Goal: Task Accomplishment & Management: Use online tool/utility

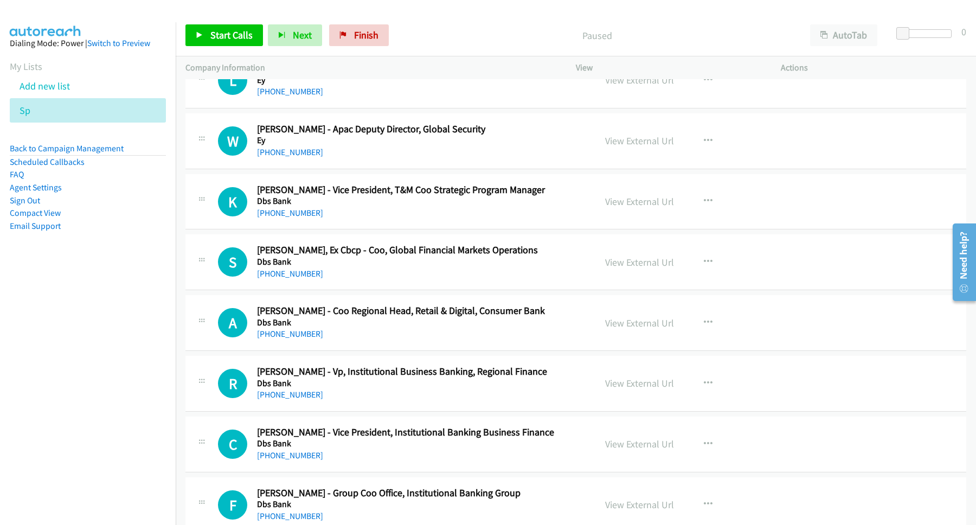
scroll to position [1903, 0]
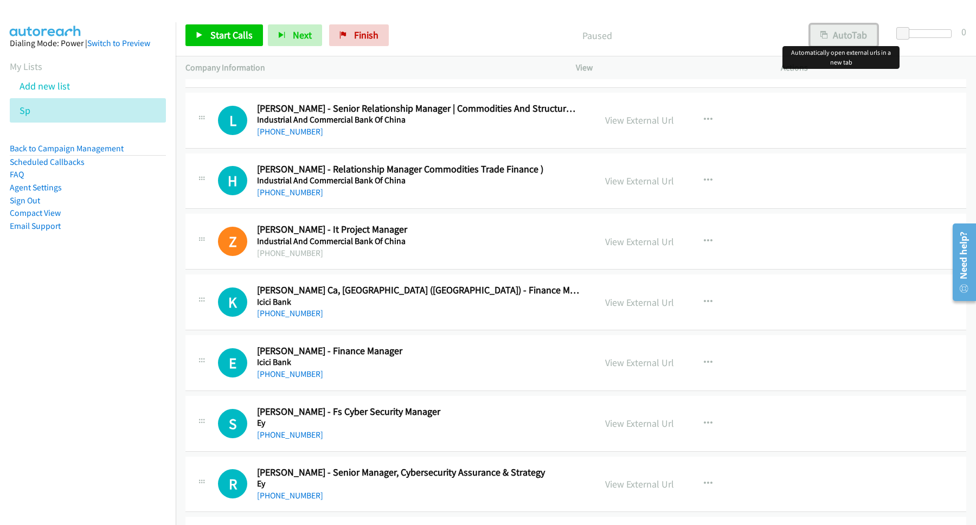
click at [840, 37] on button "AutoTab" at bounding box center [843, 35] width 67 height 22
click at [704, 428] on icon "button" at bounding box center [708, 423] width 9 height 9
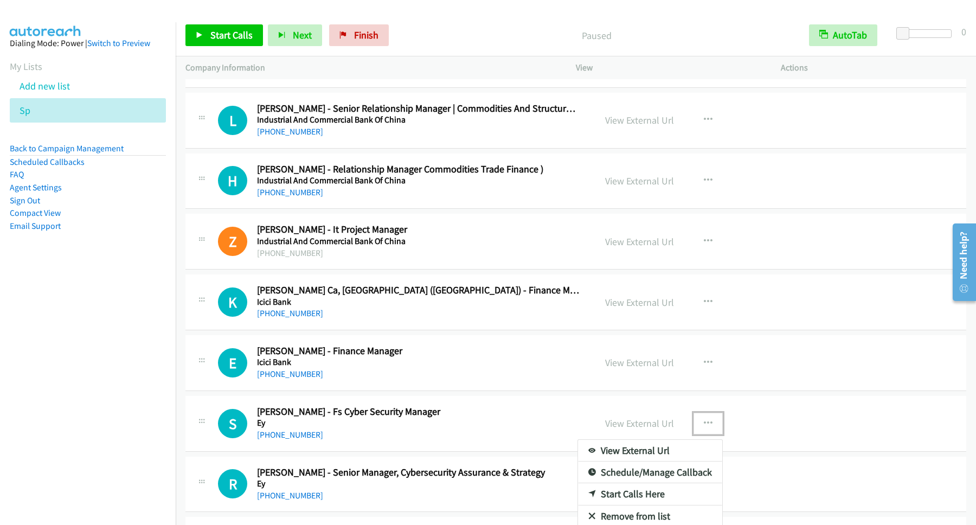
click at [645, 498] on link "Start Calls Here" at bounding box center [650, 494] width 144 height 22
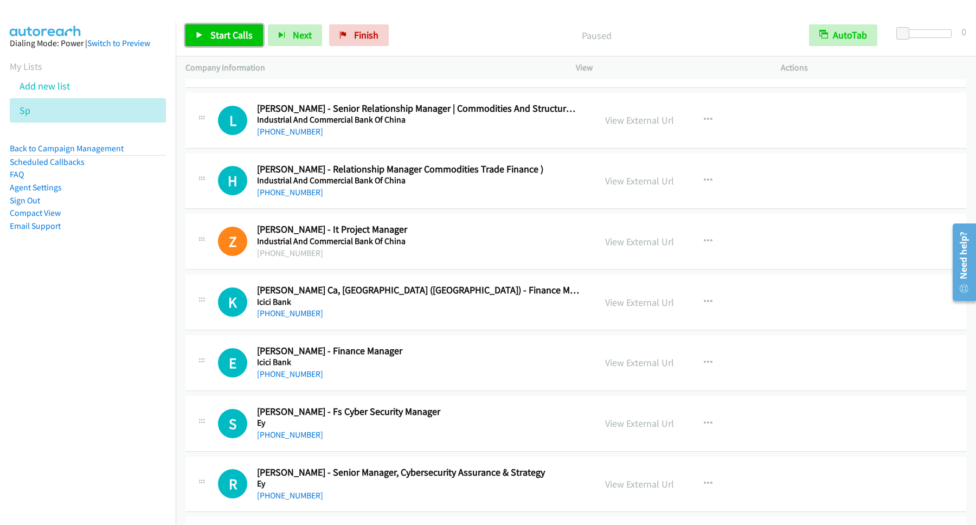
click at [247, 43] on link "Start Calls" at bounding box center [224, 35] width 78 height 22
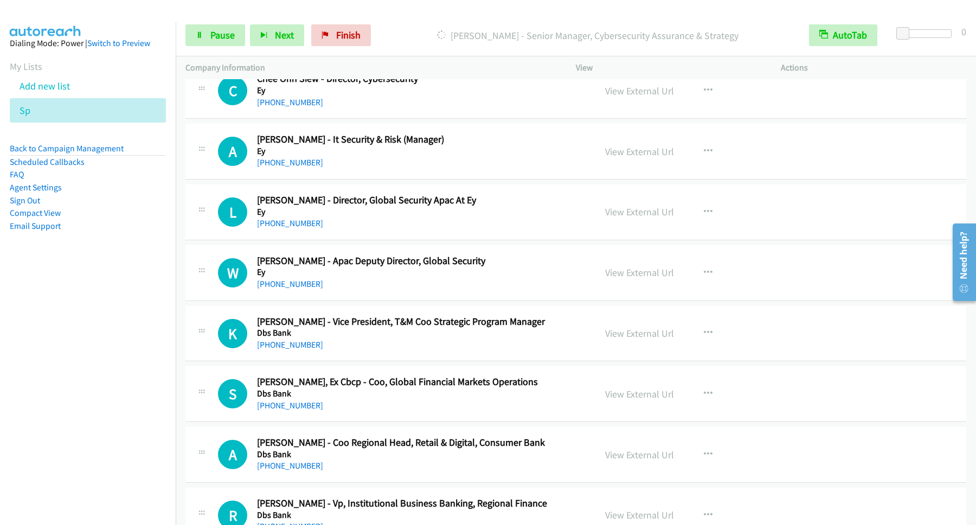
scroll to position [2196, 0]
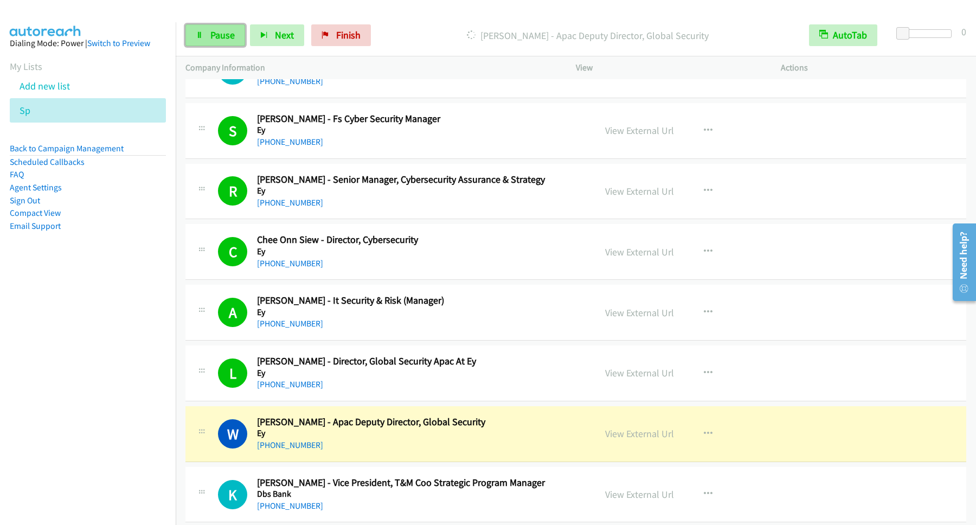
click at [198, 35] on icon at bounding box center [200, 36] width 8 height 8
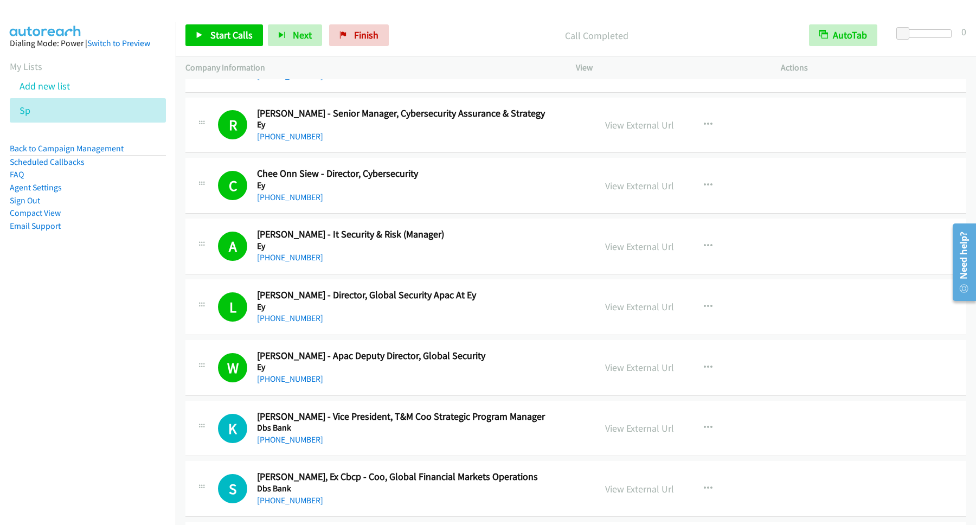
scroll to position [2342, 0]
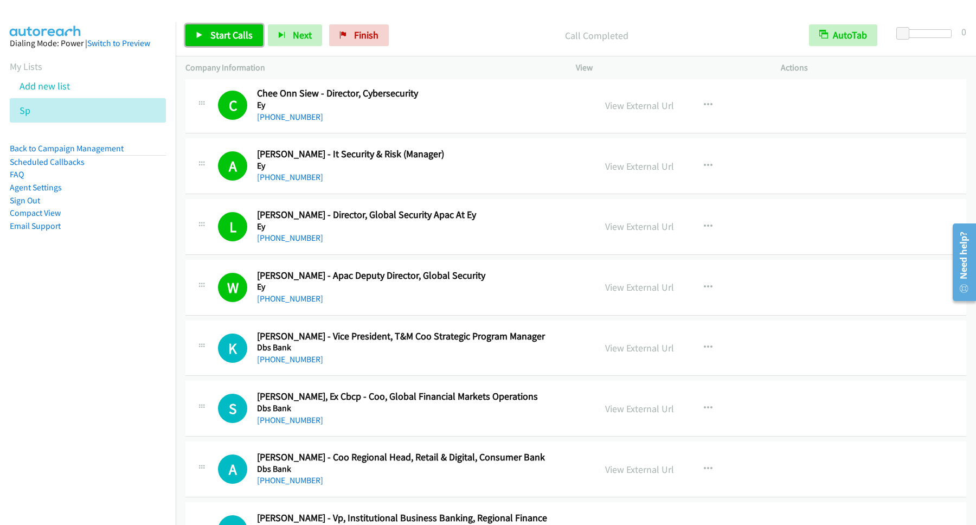
click at [235, 35] on span "Start Calls" at bounding box center [231, 35] width 42 height 12
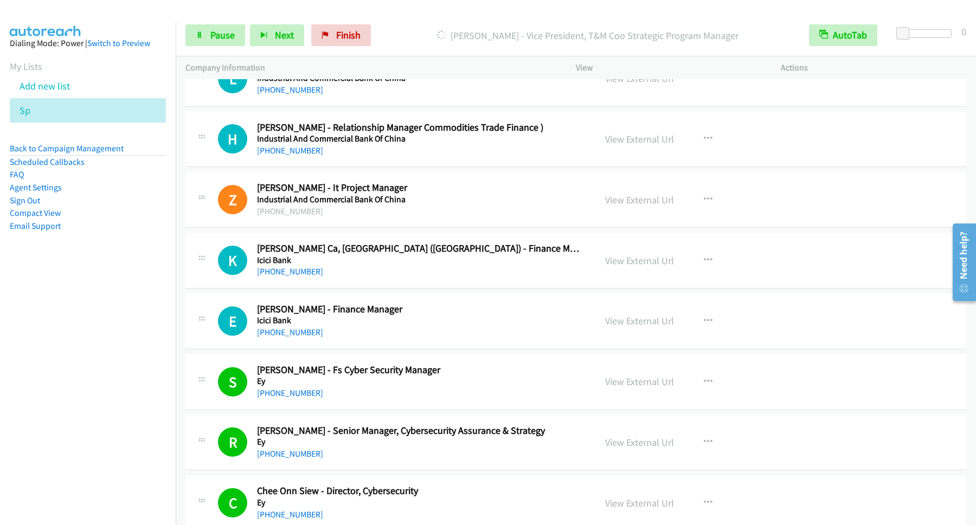
scroll to position [1903, 0]
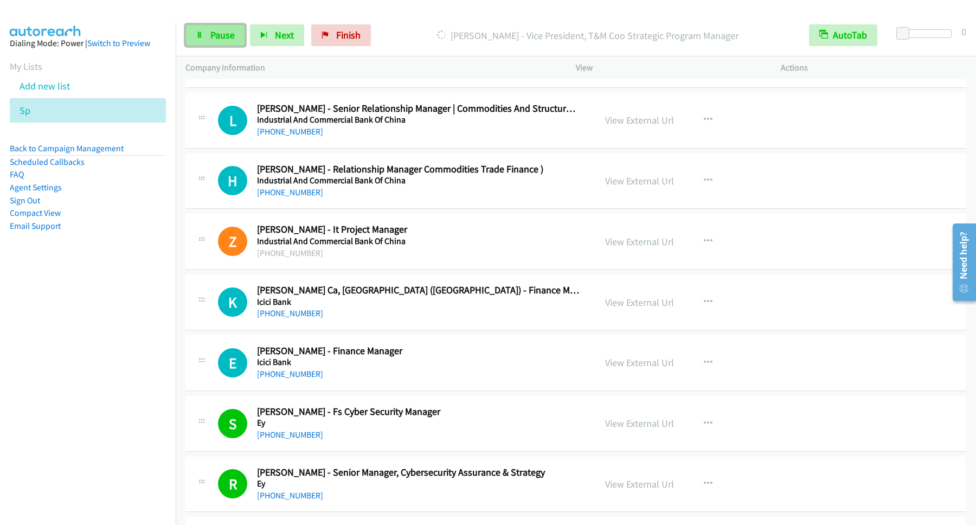
click at [210, 33] on link "Pause" at bounding box center [215, 35] width 60 height 22
click at [235, 33] on span "Start Calls" at bounding box center [231, 35] width 42 height 12
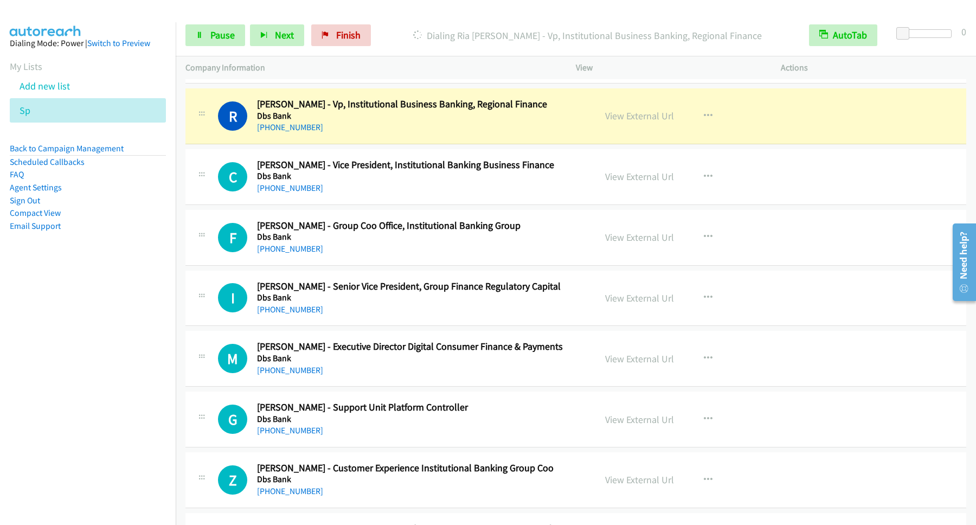
scroll to position [2781, 0]
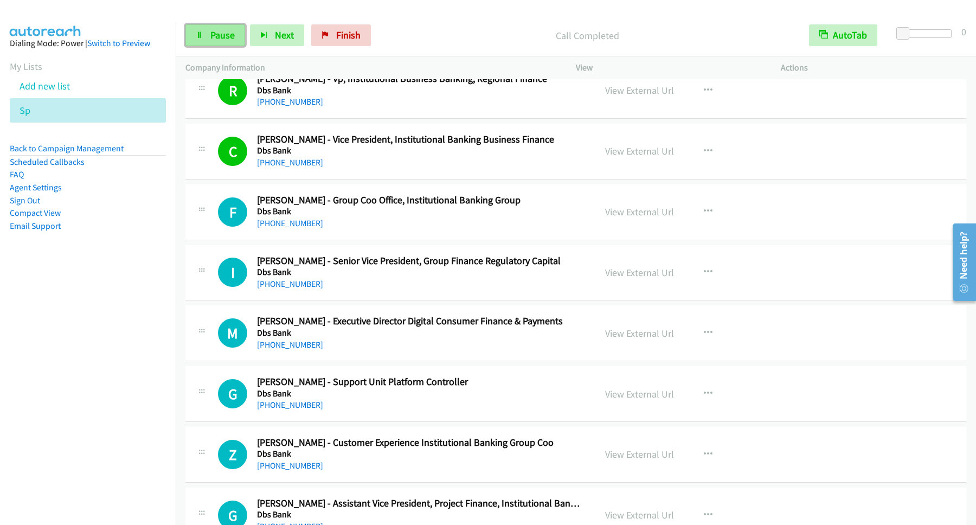
click at [232, 34] on span "Pause" at bounding box center [222, 35] width 24 height 12
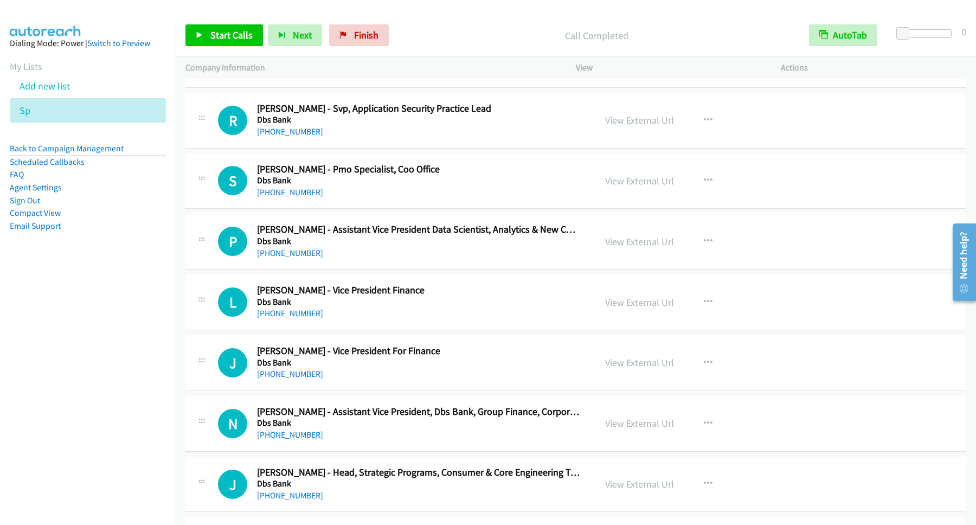
scroll to position [4099, 0]
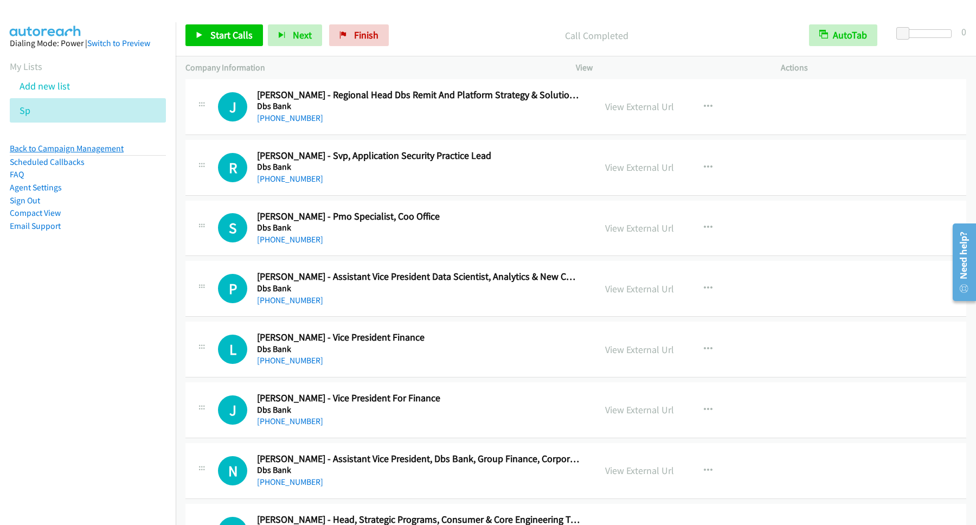
click at [93, 151] on link "Back to Campaign Management" at bounding box center [67, 148] width 114 height 10
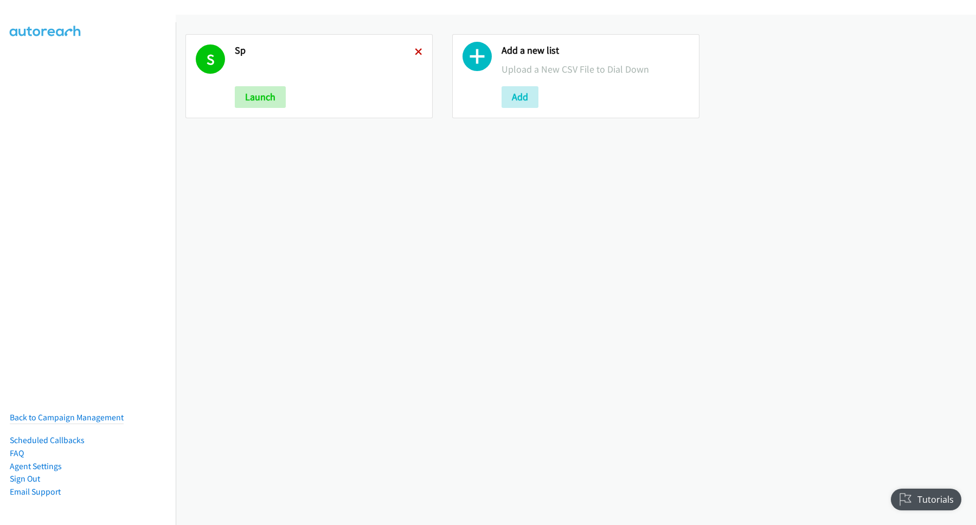
click at [415, 51] on icon at bounding box center [419, 53] width 8 height 8
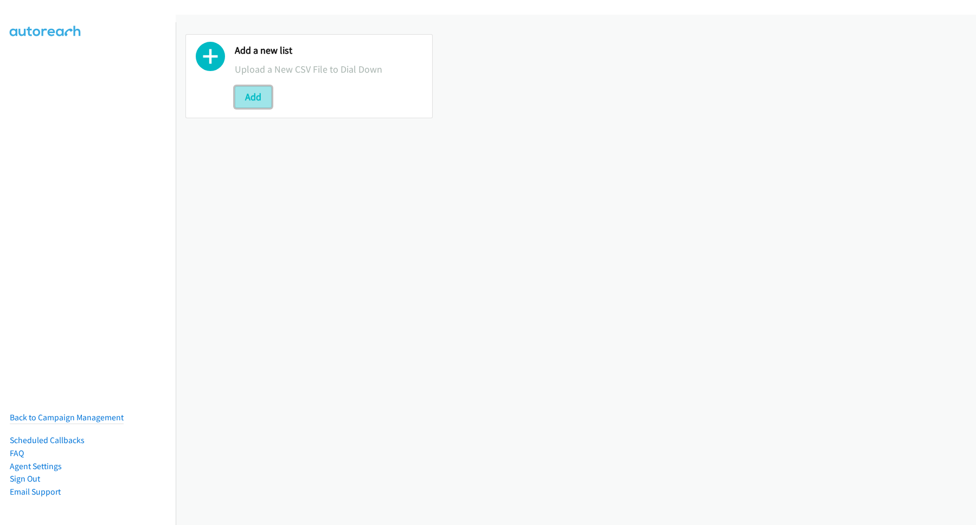
click at [259, 95] on button "Add" at bounding box center [253, 97] width 37 height 22
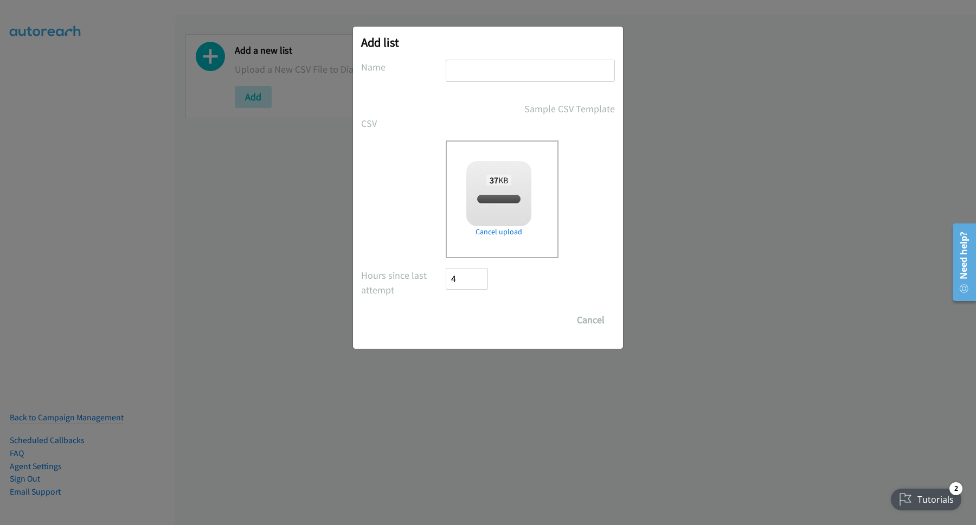
checkbox input "true"
click at [486, 75] on input "text" at bounding box center [530, 71] width 169 height 22
type input "SG"
click at [480, 317] on input "Save List" at bounding box center [474, 320] width 57 height 22
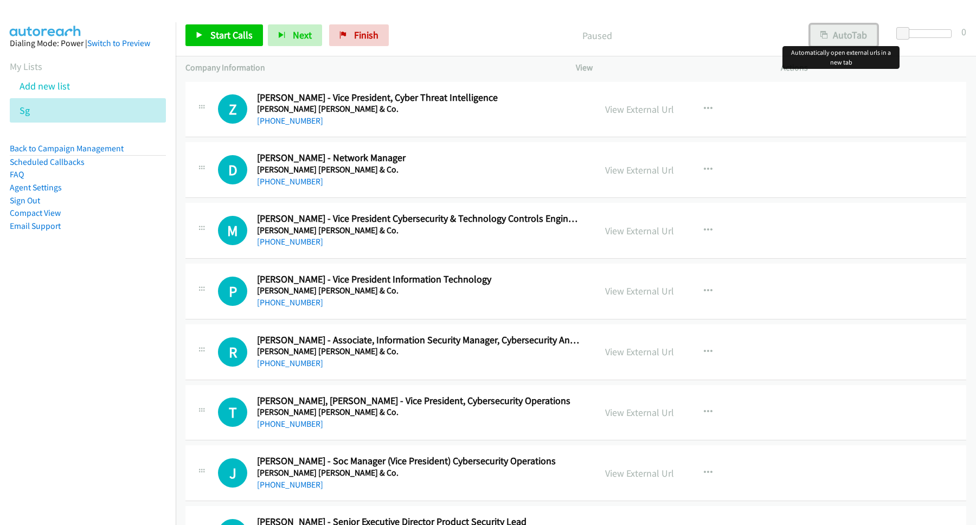
click at [834, 35] on button "AutoTab" at bounding box center [843, 35] width 67 height 22
click at [829, 35] on button "AutoTab" at bounding box center [843, 35] width 68 height 22
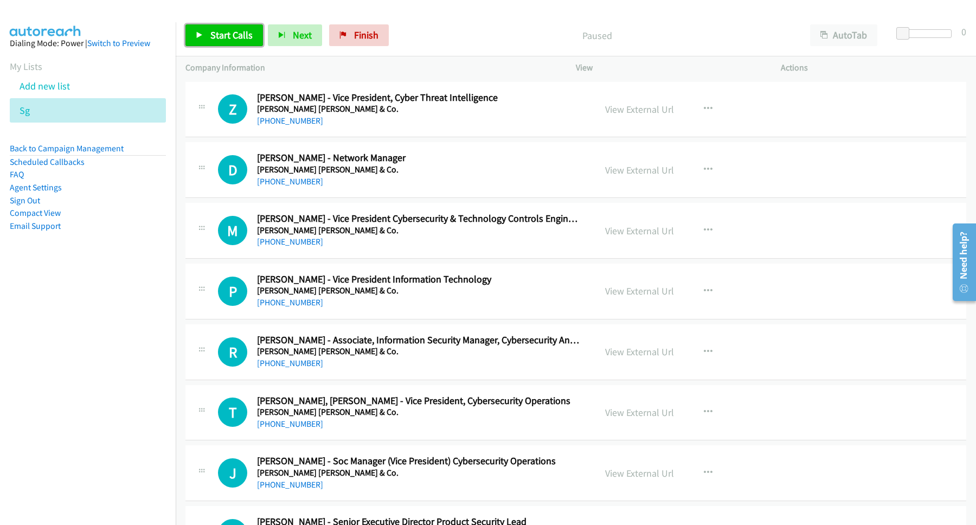
click at [224, 35] on span "Start Calls" at bounding box center [231, 35] width 42 height 12
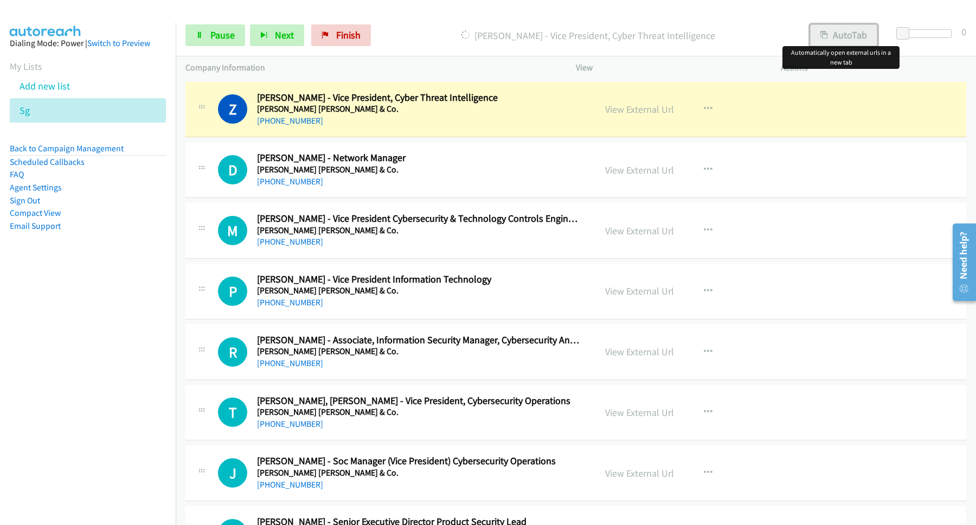
click at [834, 30] on button "AutoTab" at bounding box center [843, 35] width 67 height 22
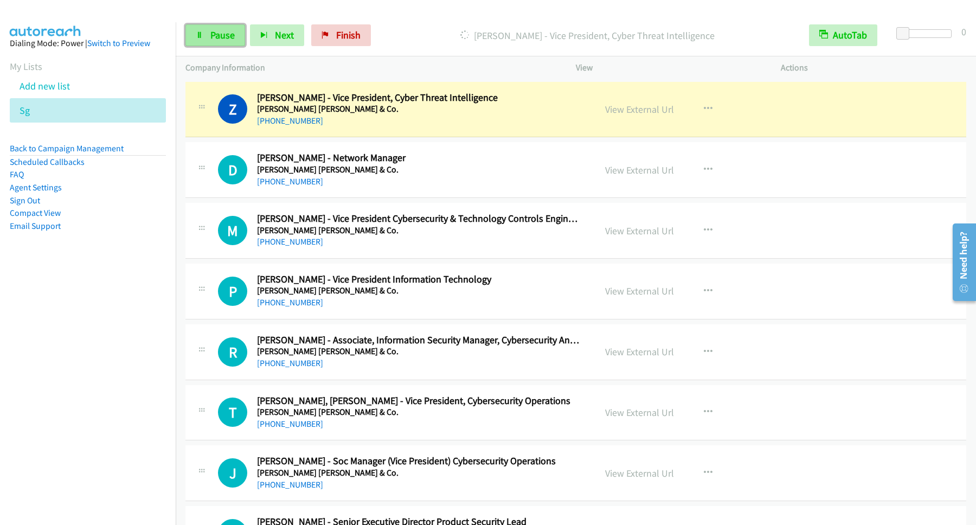
click at [216, 31] on span "Pause" at bounding box center [222, 35] width 24 height 12
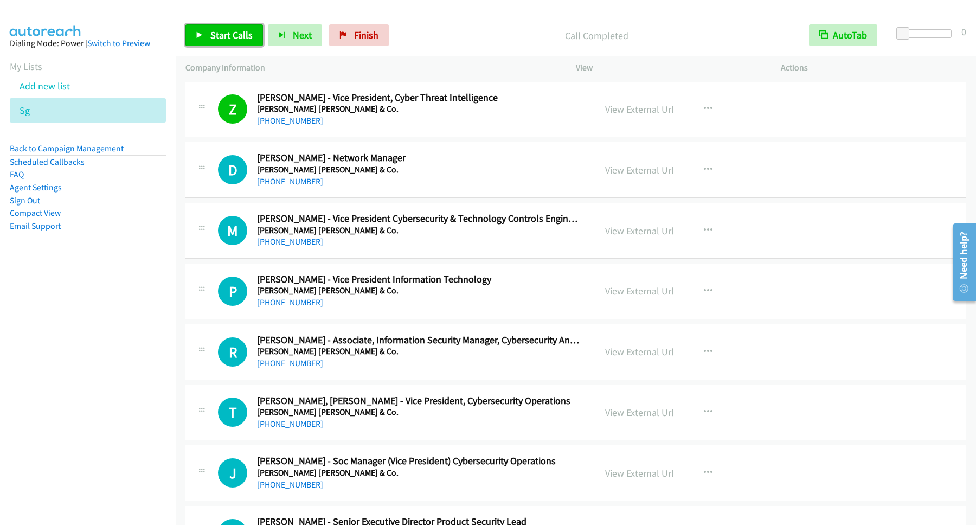
click at [238, 31] on span "Start Calls" at bounding box center [231, 35] width 42 height 12
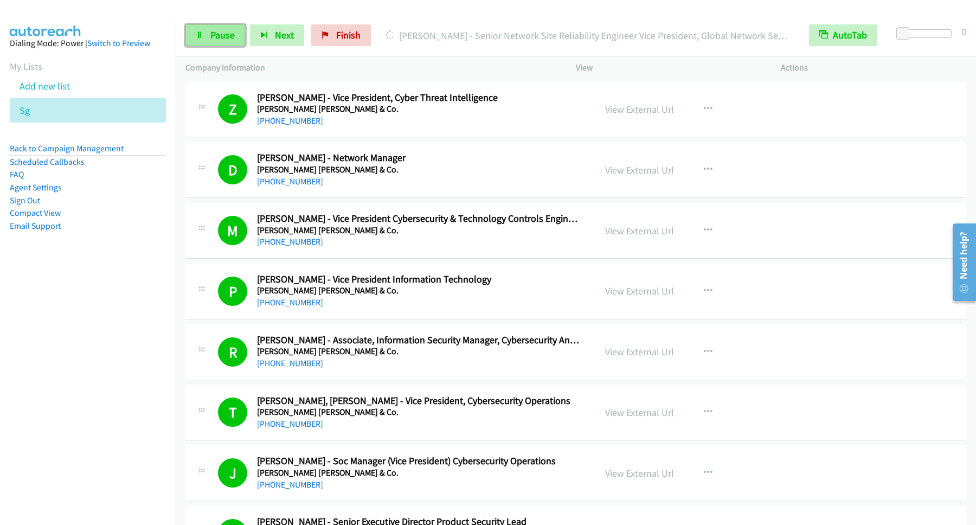
click at [208, 30] on link "Pause" at bounding box center [215, 35] width 60 height 22
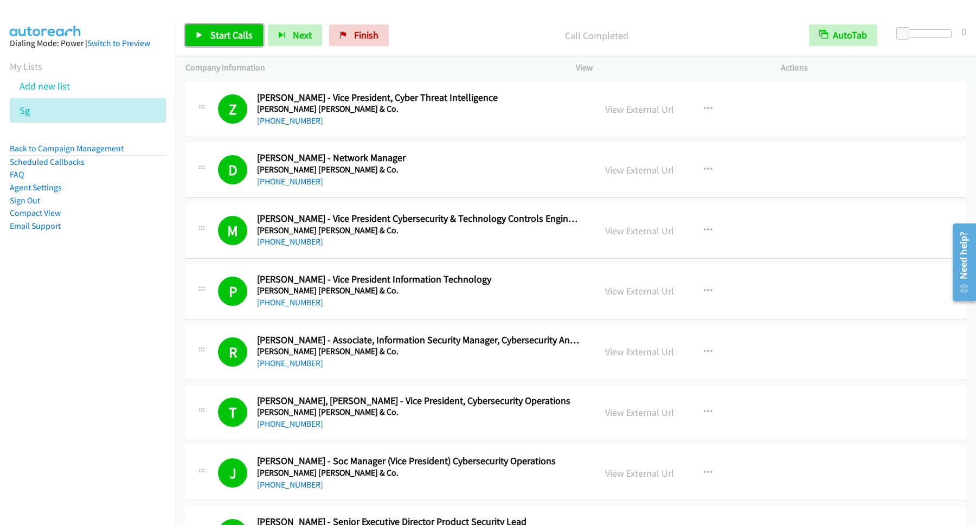
click at [228, 37] on span "Start Calls" at bounding box center [231, 35] width 42 height 12
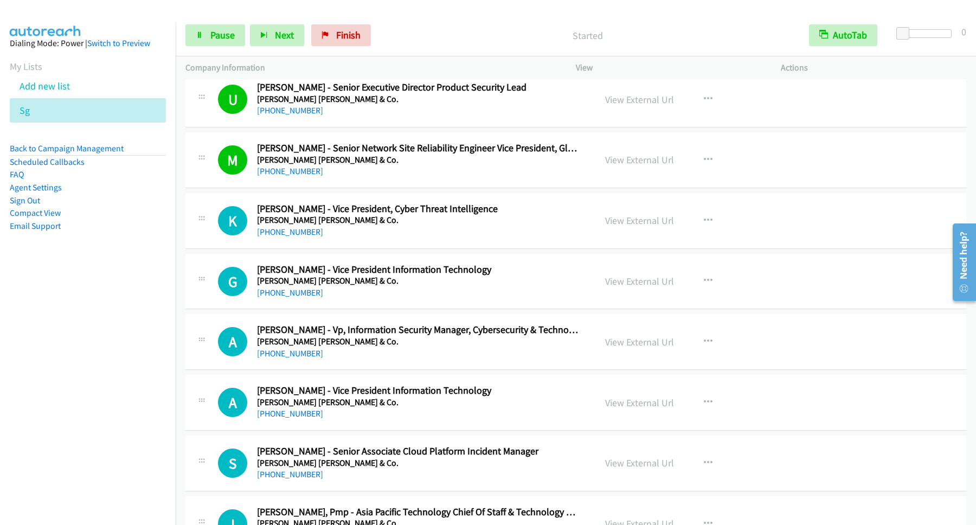
scroll to position [439, 0]
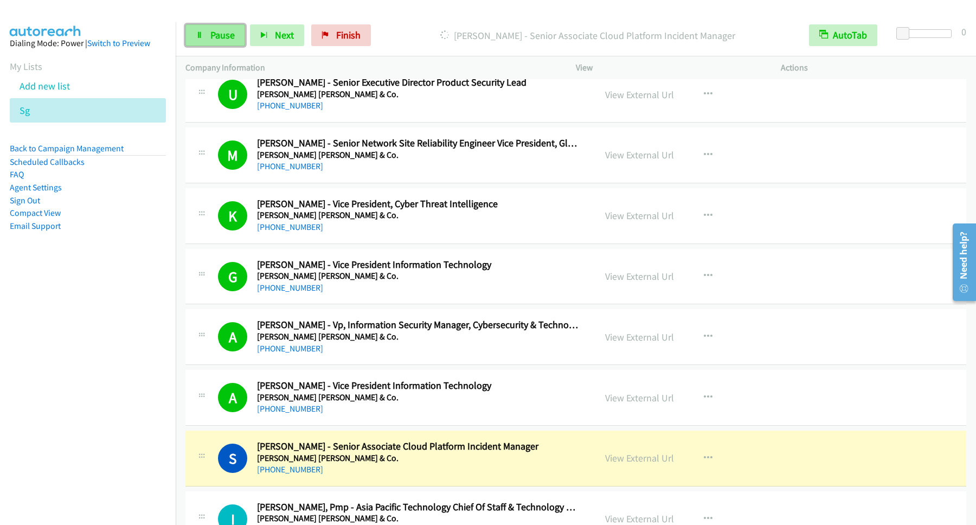
click at [225, 30] on span "Pause" at bounding box center [222, 35] width 24 height 12
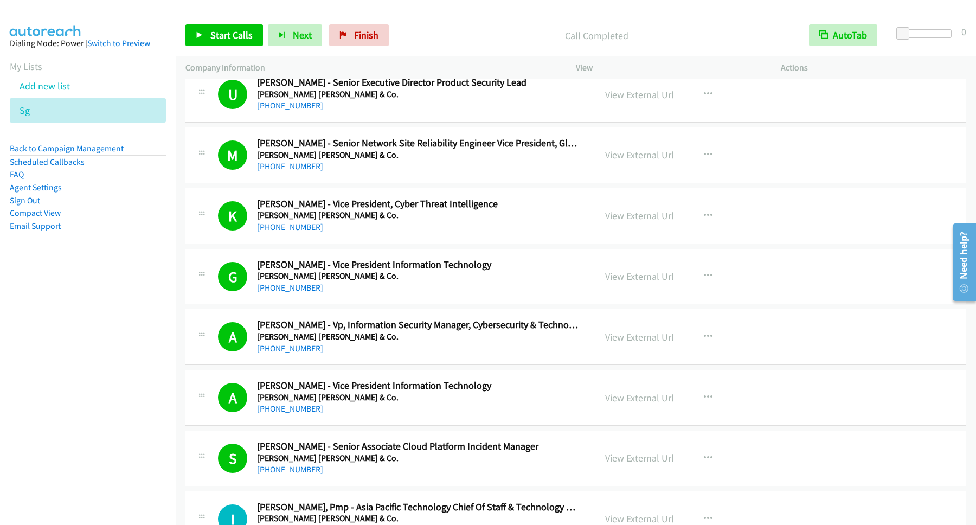
drag, startPoint x: 621, startPoint y: 97, endPoint x: 626, endPoint y: 102, distance: 7.4
